Goal: Register for event/course

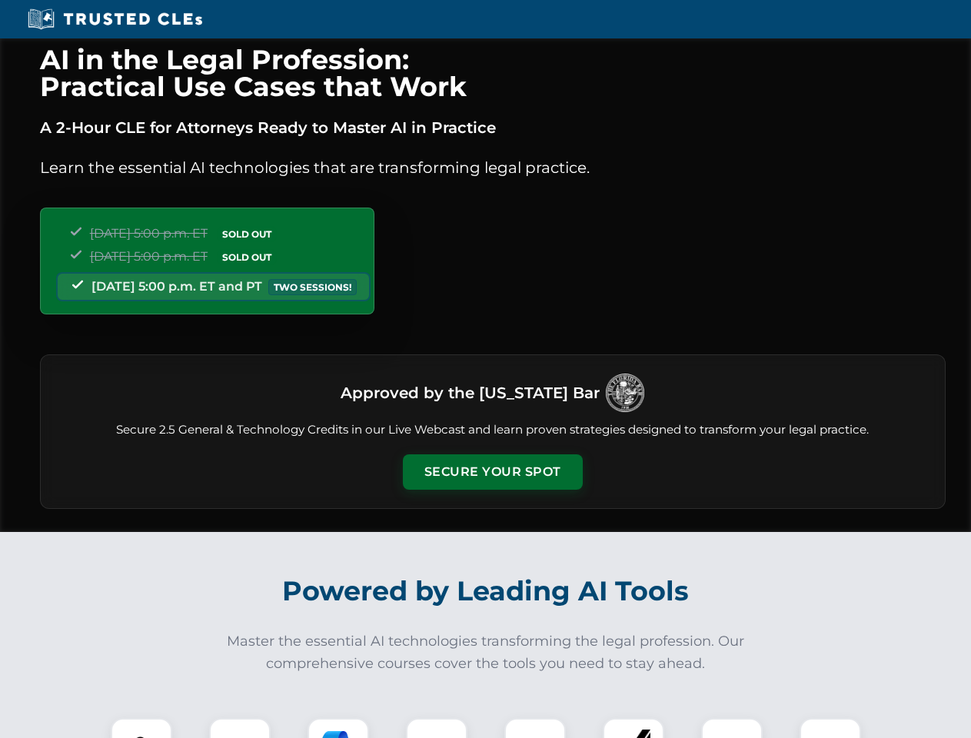
click at [492, 472] on button "Secure Your Spot" at bounding box center [493, 471] width 180 height 35
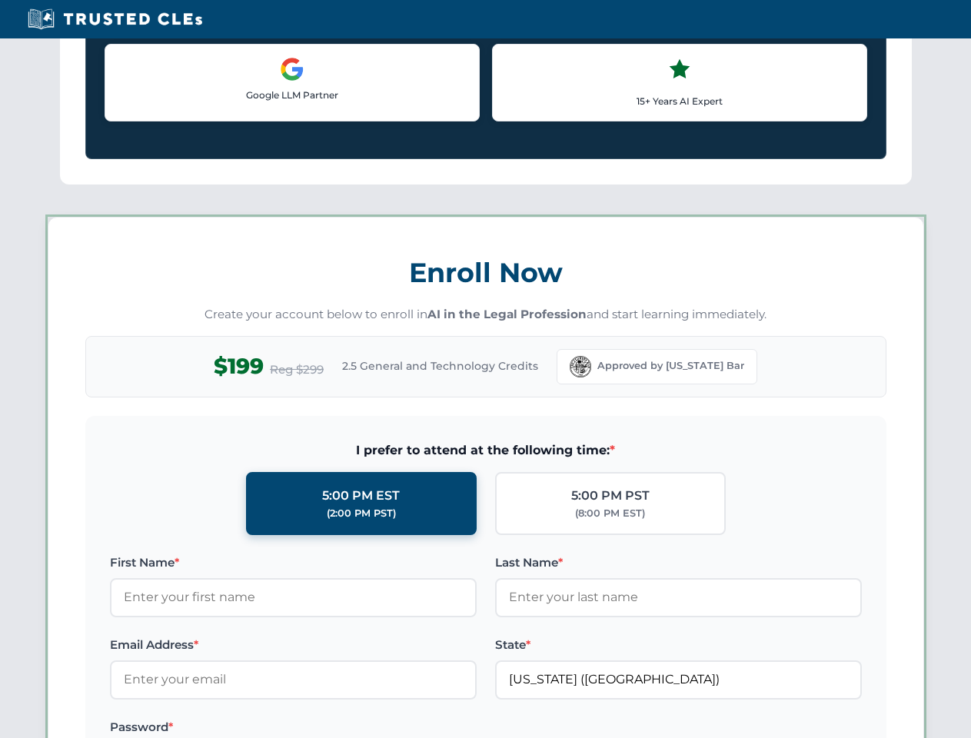
click at [338, 728] on label "Password *" at bounding box center [293, 727] width 367 height 18
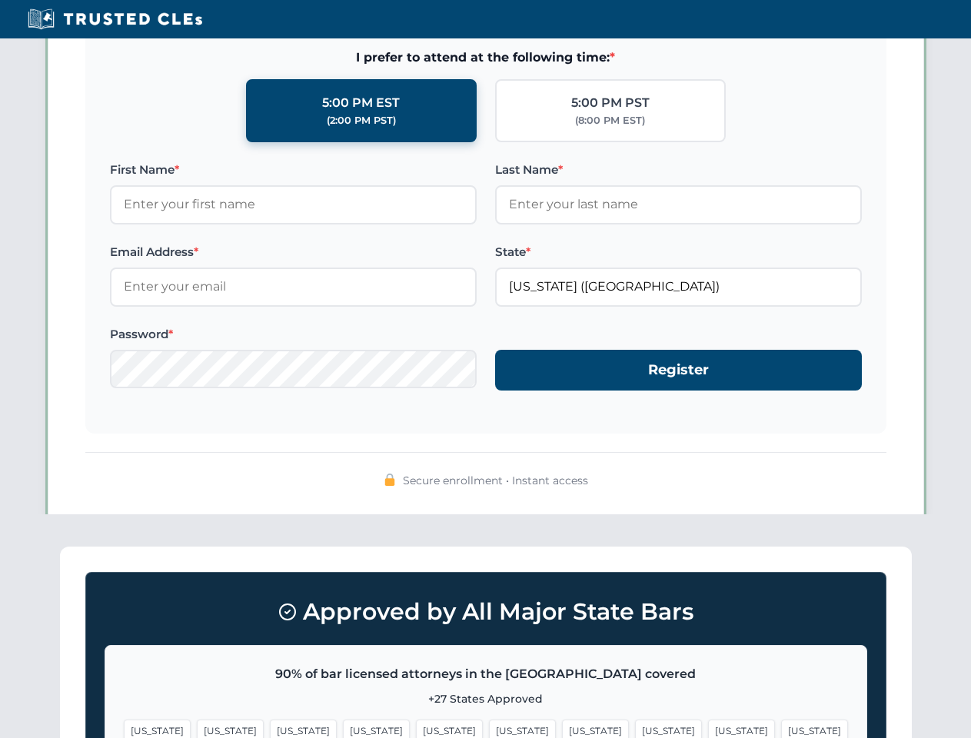
click at [708, 728] on span "[US_STATE]" at bounding box center [741, 730] width 67 height 22
